Goal: Navigation & Orientation: Find specific page/section

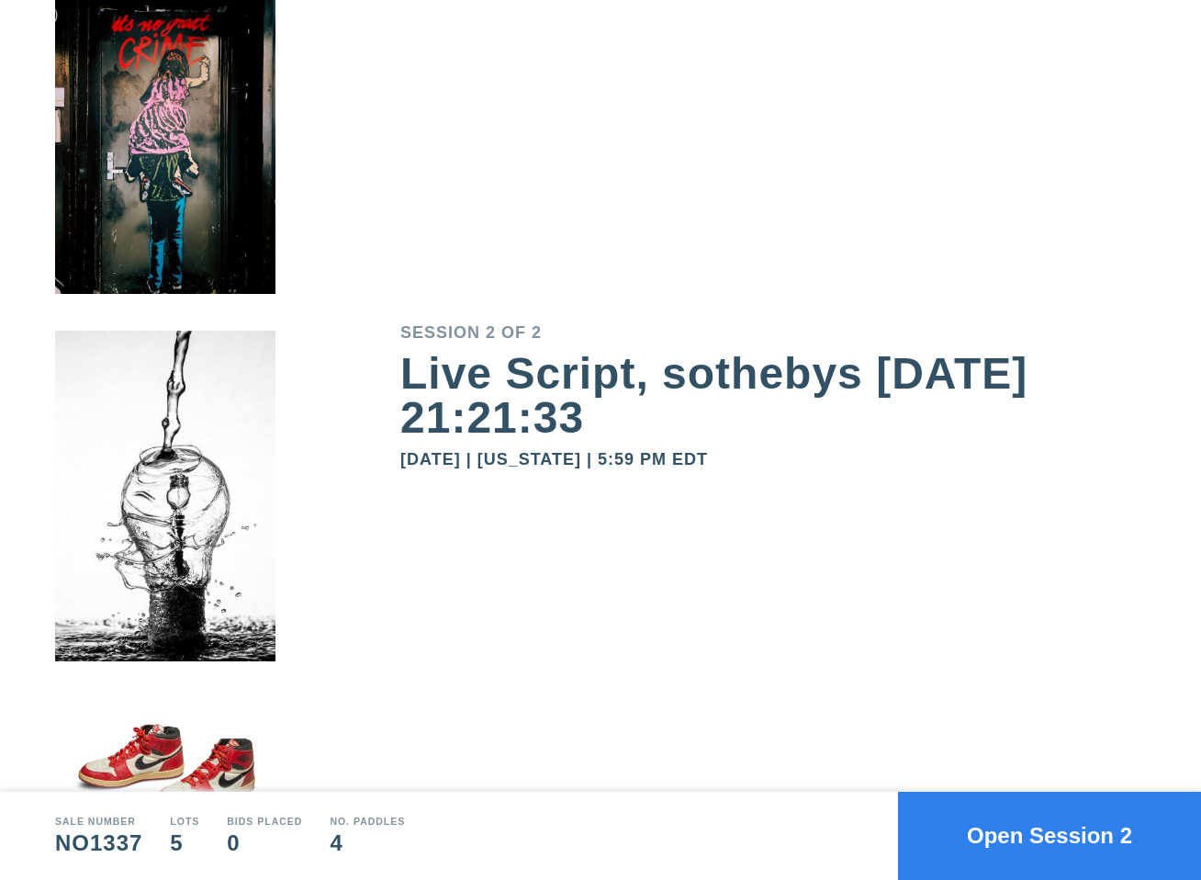
drag, startPoint x: 400, startPoint y: 366, endPoint x: 589, endPoint y: 413, distance: 195.1
click at [592, 416] on div "Session 2 of 2 Live Script, sothebys 2025-10-12 21:21:33 October 12, 2025 | New…" at bounding box center [600, 440] width 1201 height 880
click at [589, 413] on div "Live Script, sothebys [DATE] 21:21:33" at bounding box center [773, 396] width 746 height 88
drag, startPoint x: 594, startPoint y: 424, endPoint x: 403, endPoint y: 392, distance: 193.7
click at [403, 392] on div "Live Script, sothebys [DATE] 21:21:33" at bounding box center [773, 396] width 746 height 88
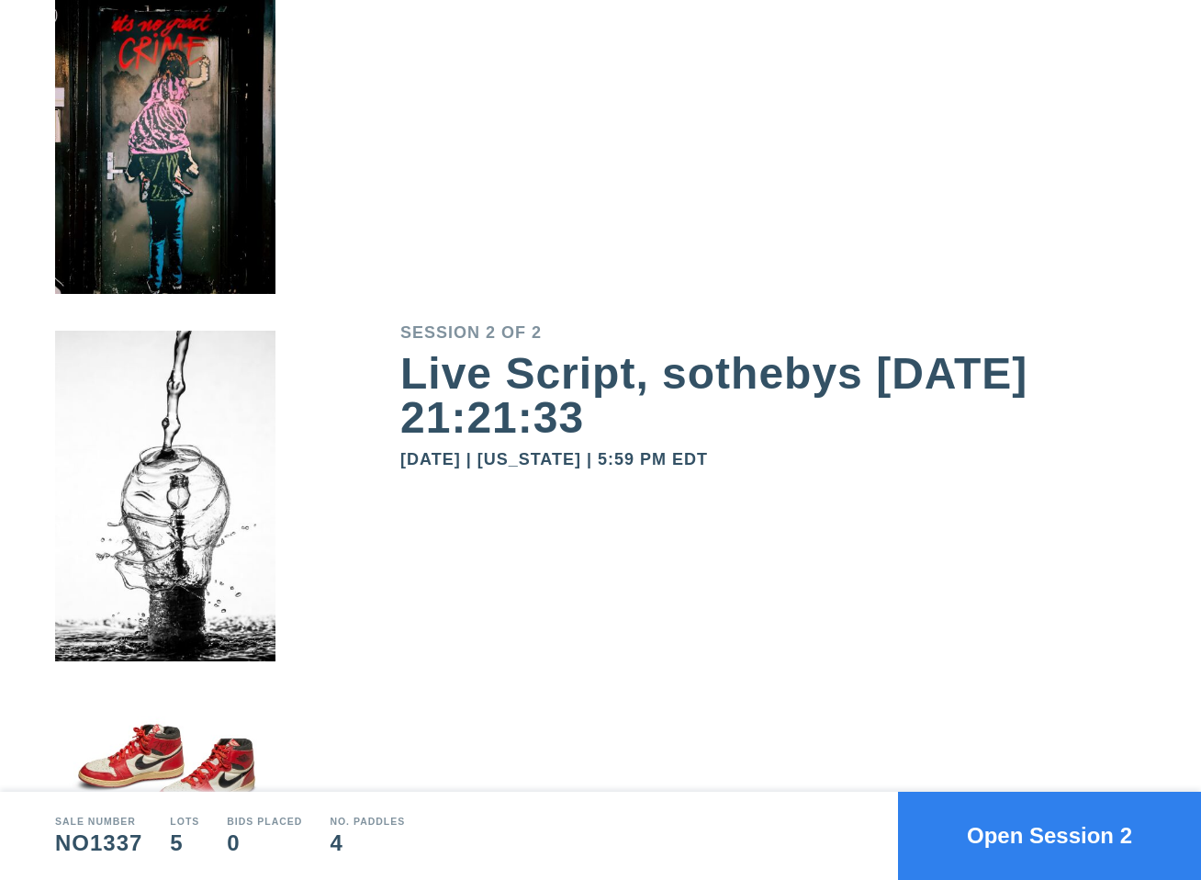
copy div "Live Script, sothebys [DATE] 21:21:33"
click at [731, 208] on div "Session 2 of 2 Live Script, sothebys 2025-10-12 21:21:33 October 12, 2025 | New…" at bounding box center [800, 396] width 801 height 792
